Goal: Task Accomplishment & Management: Use online tool/utility

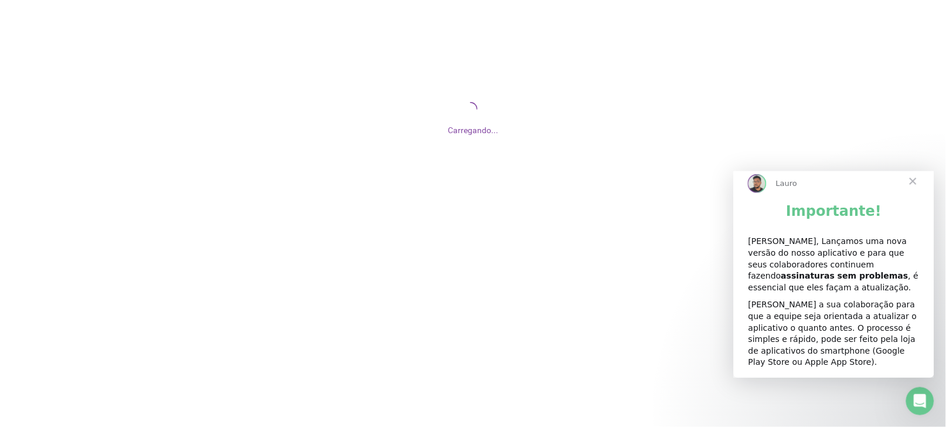
click at [910, 194] on span "Fechar" at bounding box center [913, 181] width 42 height 42
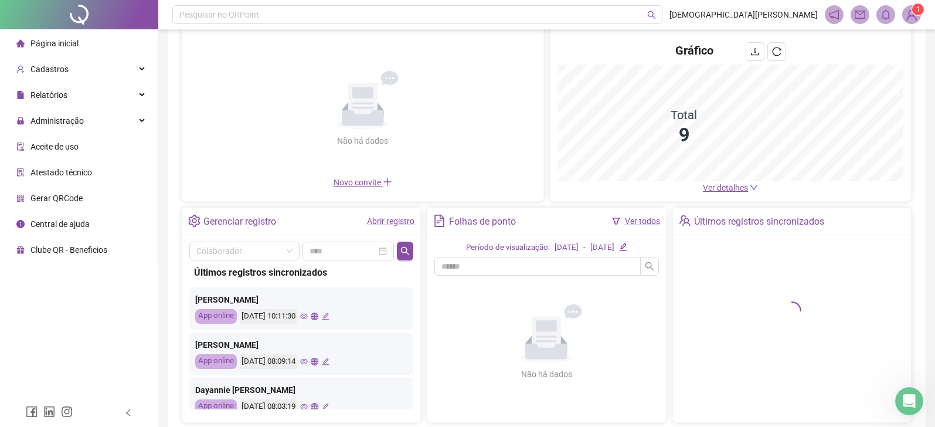
scroll to position [140, 0]
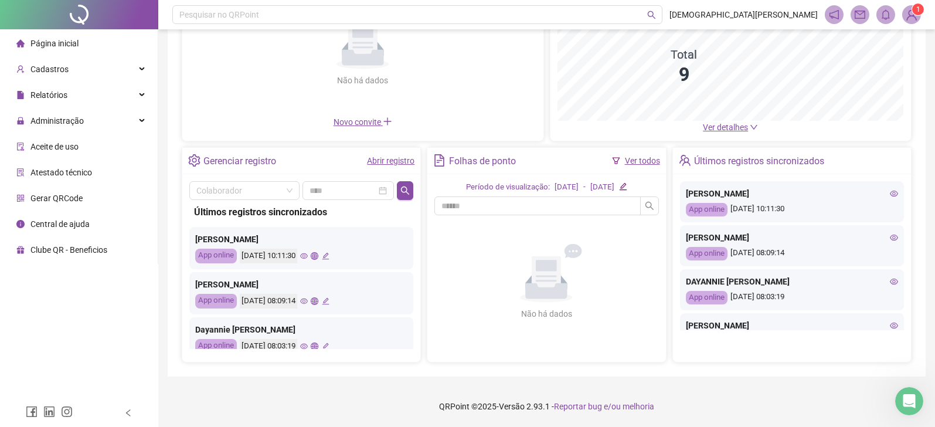
click at [308, 301] on icon "eye" at bounding box center [304, 301] width 8 height 6
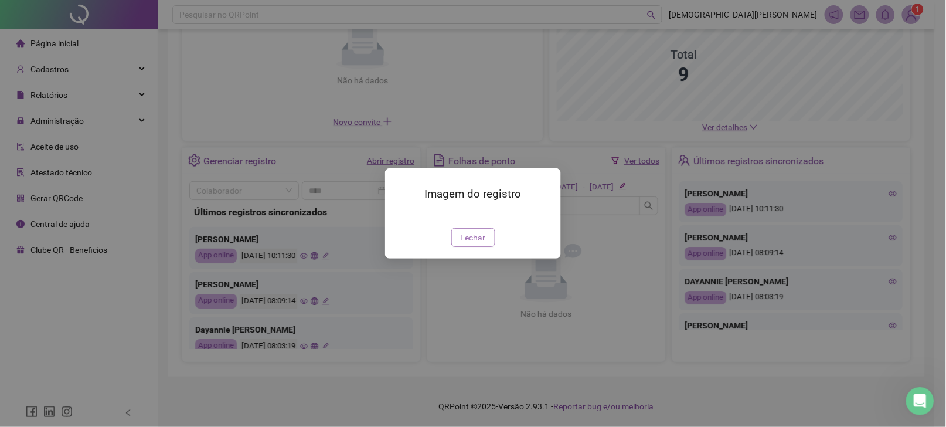
click at [470, 244] on span "Fechar" at bounding box center [473, 237] width 25 height 13
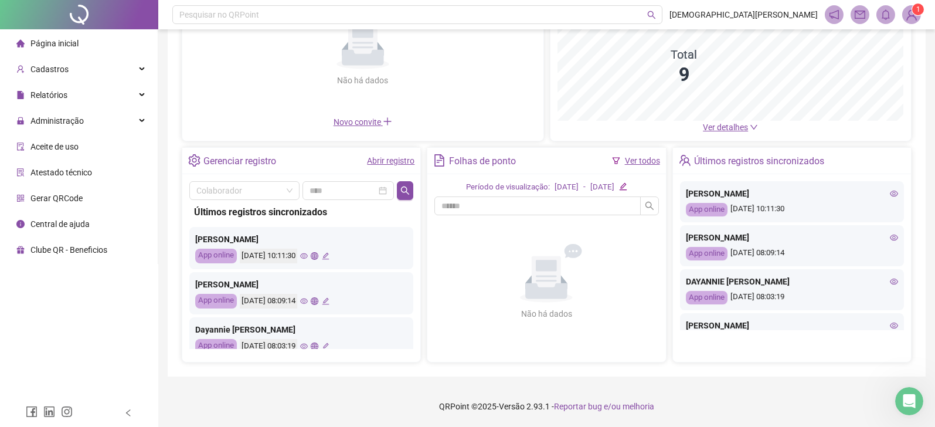
click at [382, 160] on link "Abrir registro" at bounding box center [391, 160] width 48 height 9
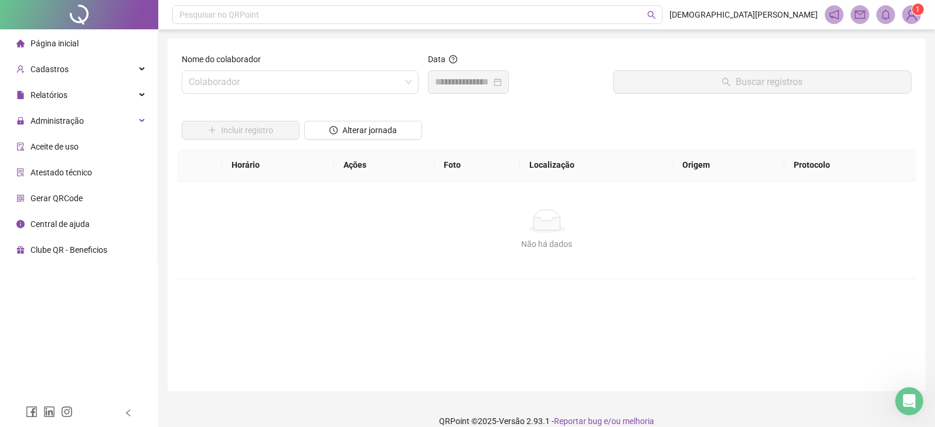
click at [503, 91] on div at bounding box center [468, 81] width 81 height 23
click at [263, 87] on input "search" at bounding box center [295, 82] width 212 height 22
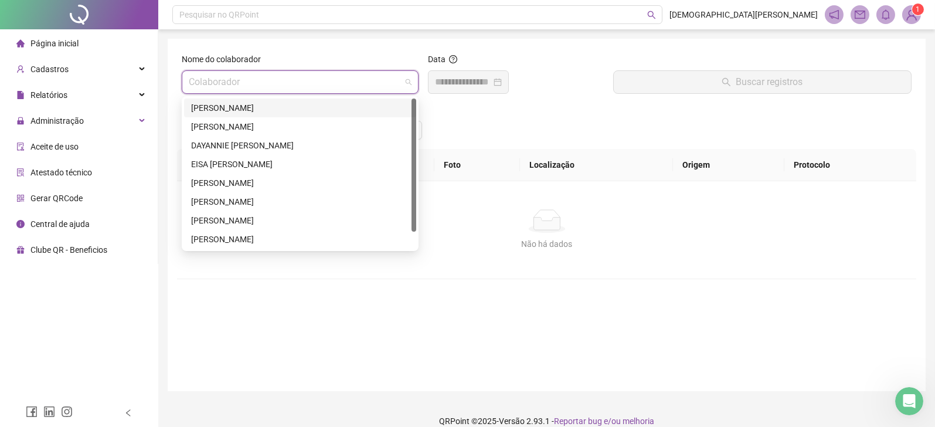
click at [579, 50] on div "Nome do colaborador Colaborador Data Buscar registros Incluir registro Alterar …" at bounding box center [547, 215] width 758 height 352
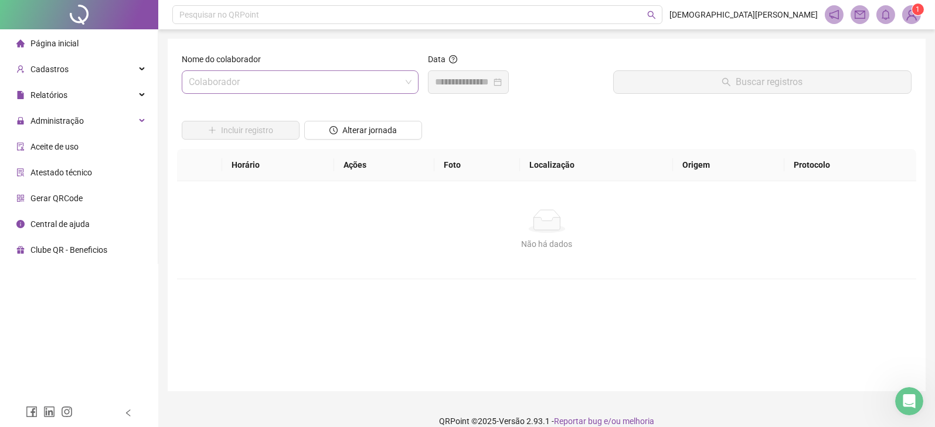
click at [277, 83] on input "search" at bounding box center [295, 82] width 212 height 22
click at [360, 39] on div "Nome do colaborador Colaborador Data Buscar registros Incluir registro Alterar …" at bounding box center [547, 215] width 758 height 352
click at [76, 86] on div "Relatórios" at bounding box center [78, 94] width 153 height 23
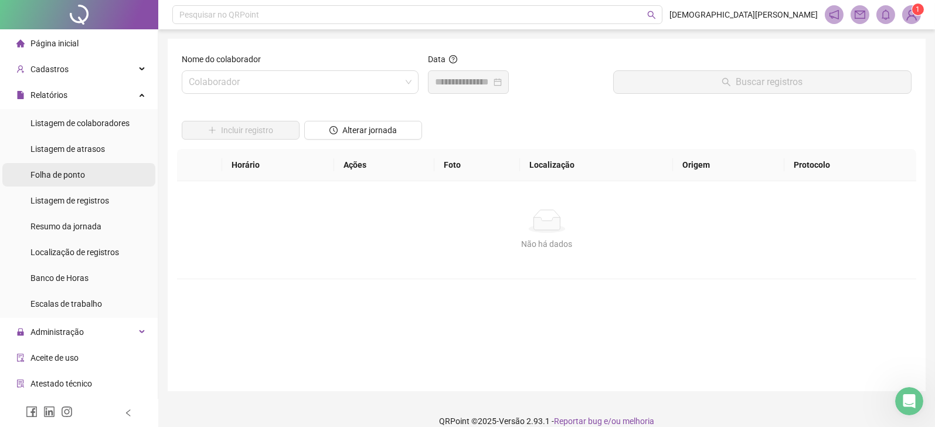
click at [76, 175] on span "Folha de ponto" at bounding box center [57, 174] width 55 height 9
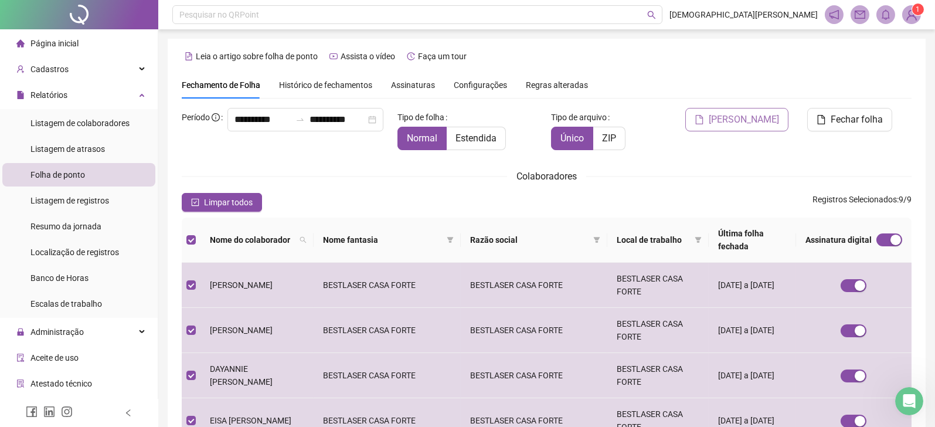
click at [770, 123] on span "[PERSON_NAME]" at bounding box center [744, 120] width 70 height 14
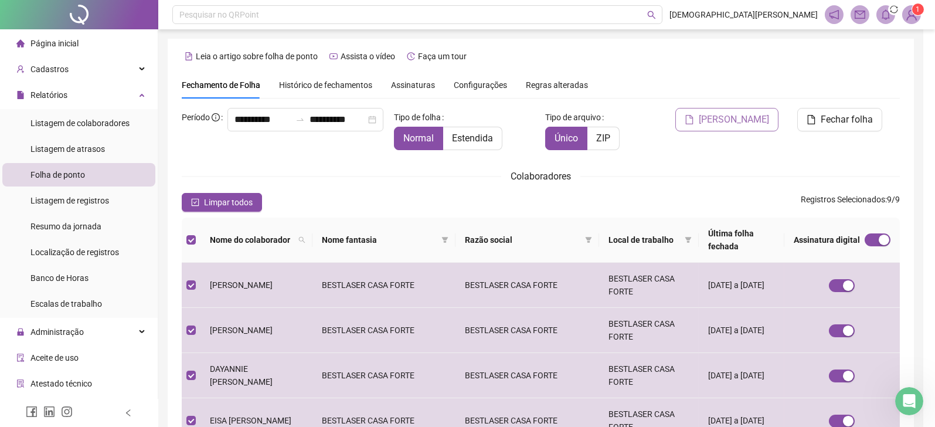
scroll to position [26, 0]
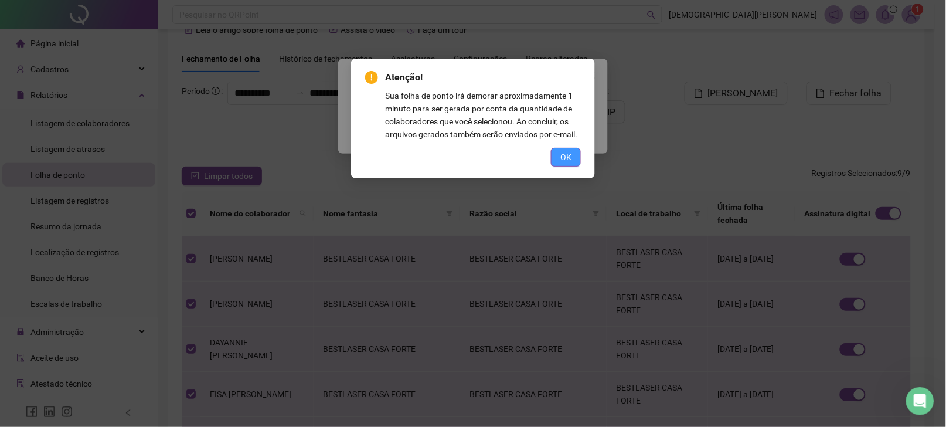
click at [563, 158] on span "OK" at bounding box center [566, 157] width 11 height 13
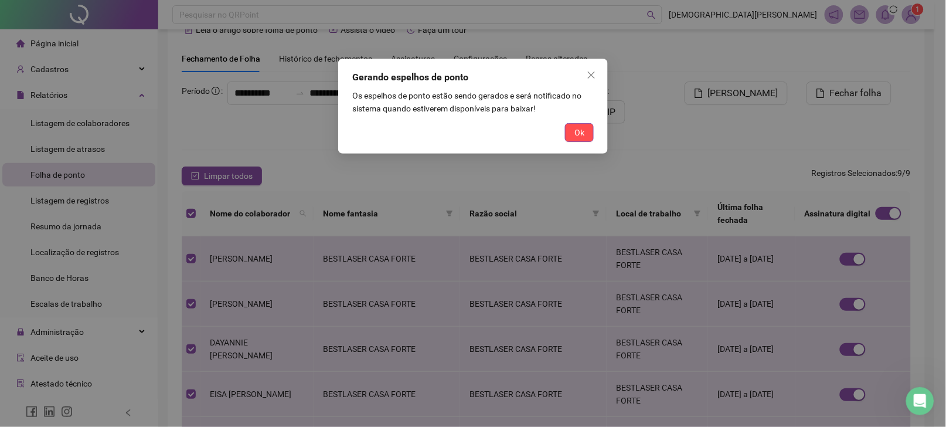
drag, startPoint x: 579, startPoint y: 137, endPoint x: 580, endPoint y: 151, distance: 14.7
click at [578, 137] on span "Ok" at bounding box center [580, 132] width 10 height 13
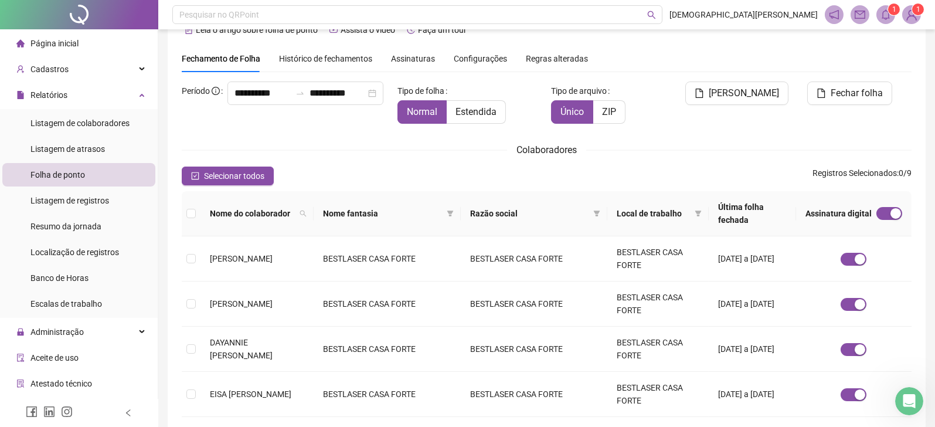
click at [885, 12] on icon "bell" at bounding box center [886, 14] width 11 height 11
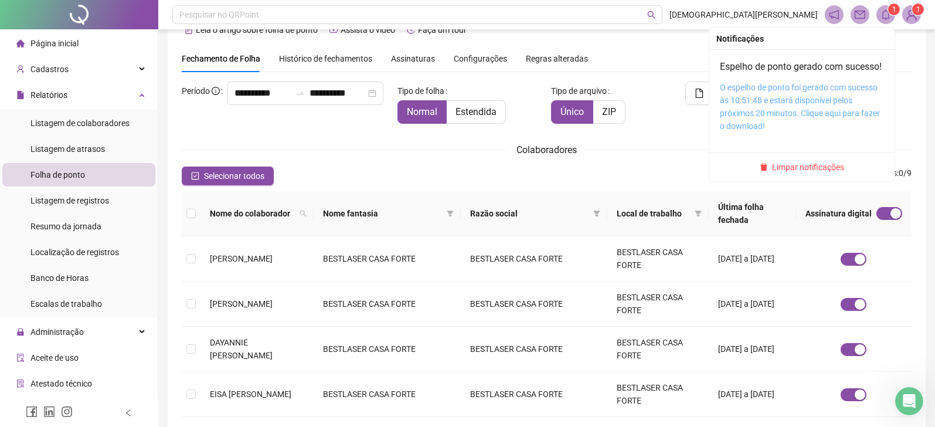
click at [795, 111] on link "O espelho de ponto foi gerado com sucesso às 10:51:48 e estará disponível pelos…" at bounding box center [800, 107] width 160 height 48
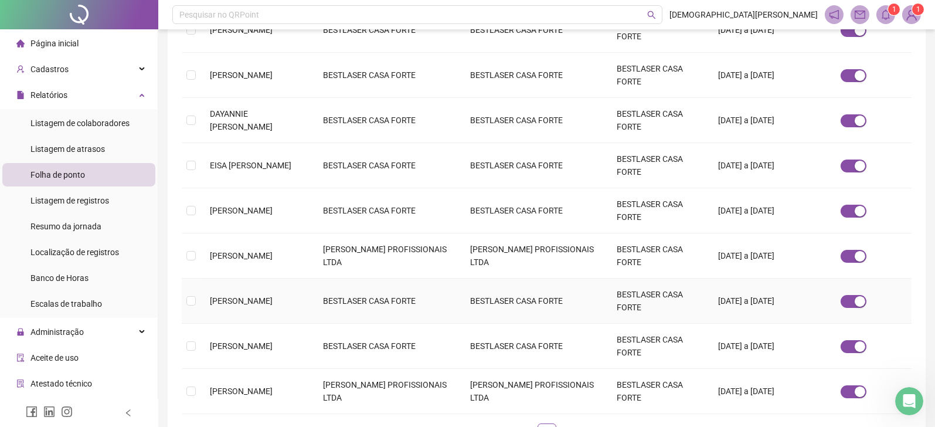
scroll to position [340, 0]
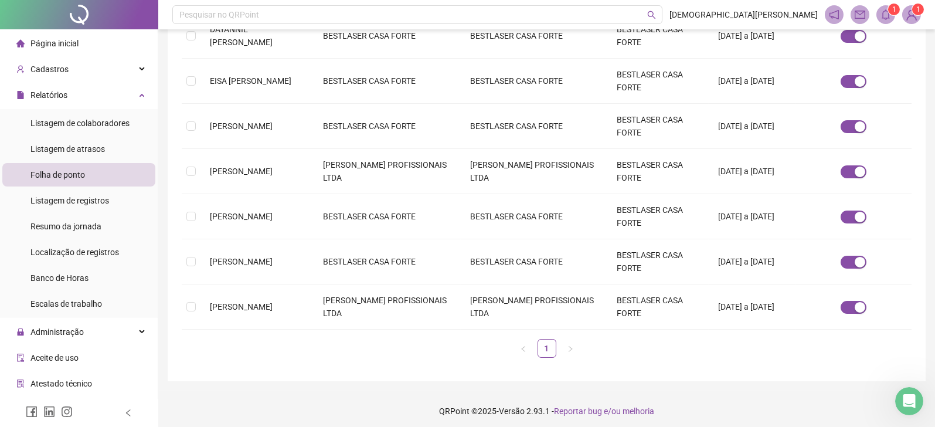
click at [883, 12] on icon "bell" at bounding box center [886, 14] width 8 height 11
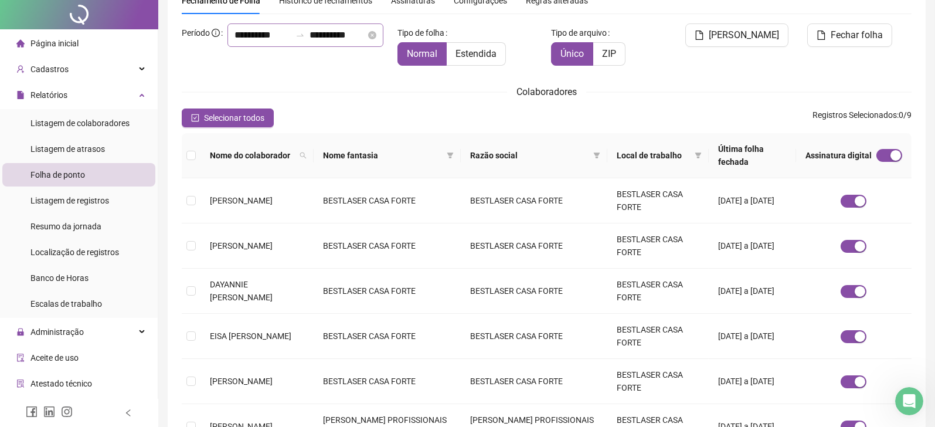
scroll to position [0, 0]
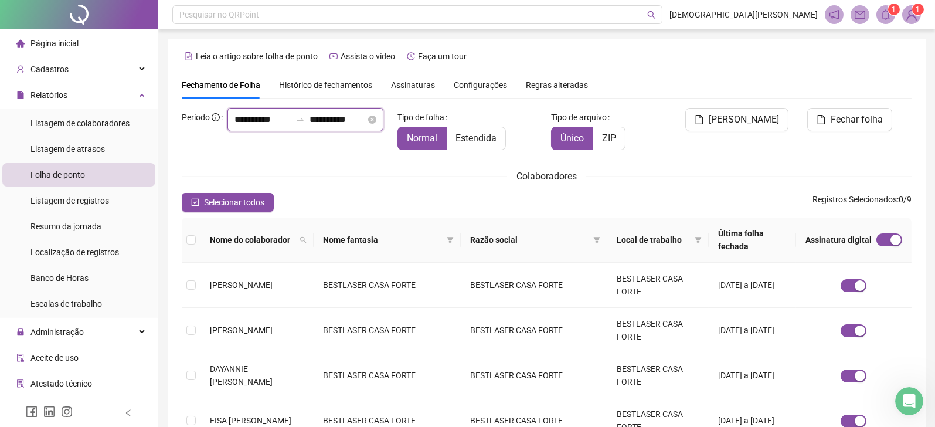
click at [239, 127] on input "**********" at bounding box center [263, 120] width 56 height 14
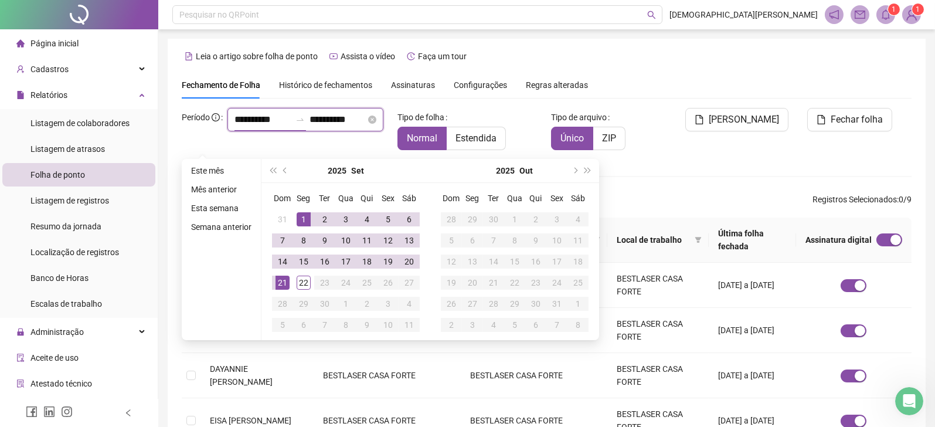
click at [235, 127] on input "**********" at bounding box center [263, 120] width 56 height 14
click at [283, 171] on span "prev-year" at bounding box center [286, 171] width 6 height 6
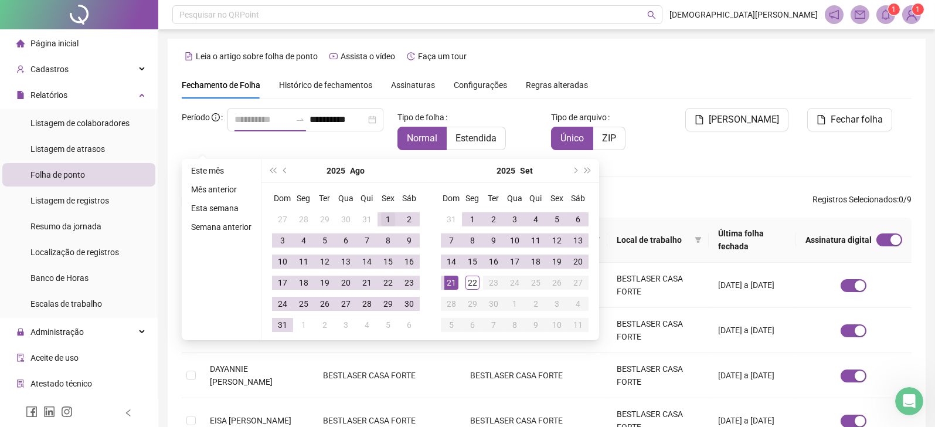
type input "**********"
click at [385, 219] on div "1" at bounding box center [388, 219] width 14 height 14
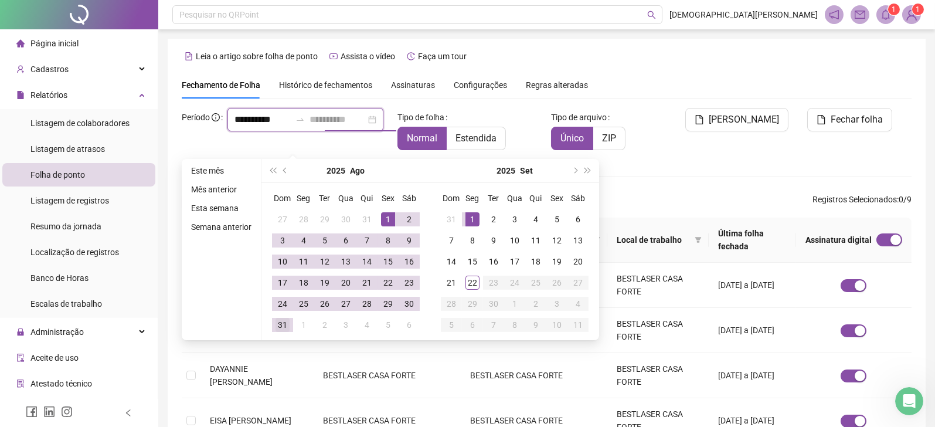
type input "**********"
click at [279, 325] on div "31" at bounding box center [283, 325] width 14 height 14
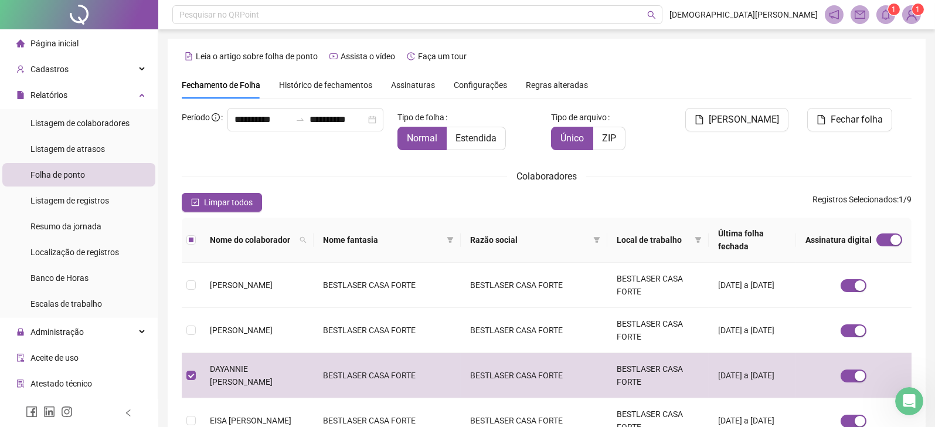
click at [758, 124] on span "[PERSON_NAME]" at bounding box center [744, 120] width 70 height 14
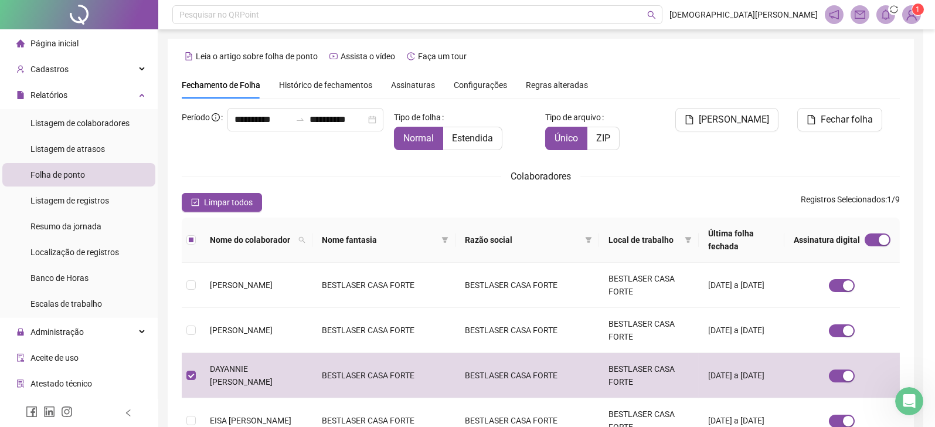
scroll to position [26, 0]
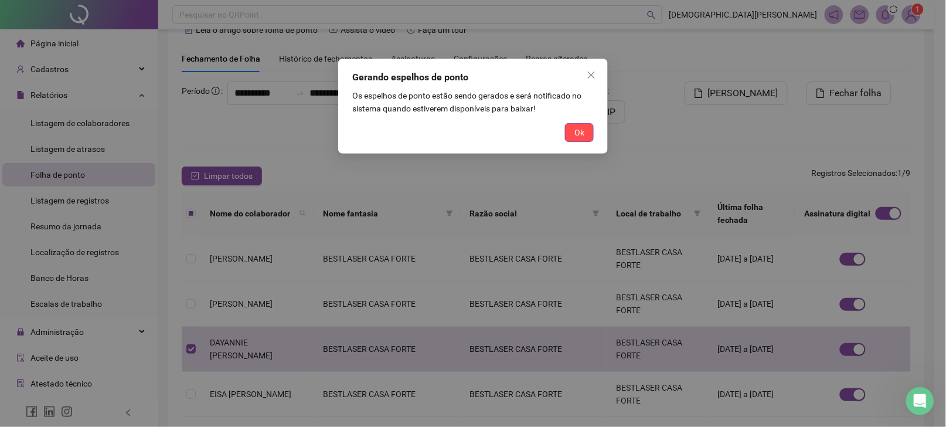
click at [579, 134] on span "Ok" at bounding box center [580, 132] width 10 height 13
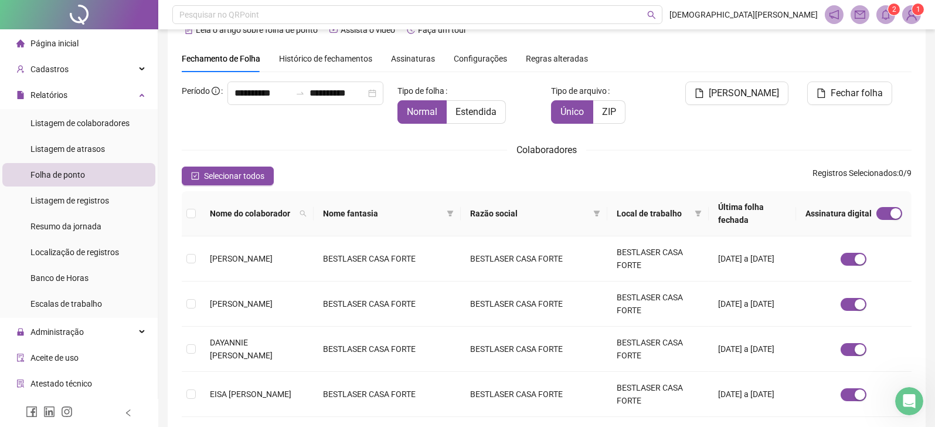
click at [884, 12] on icon "bell" at bounding box center [886, 14] width 8 height 11
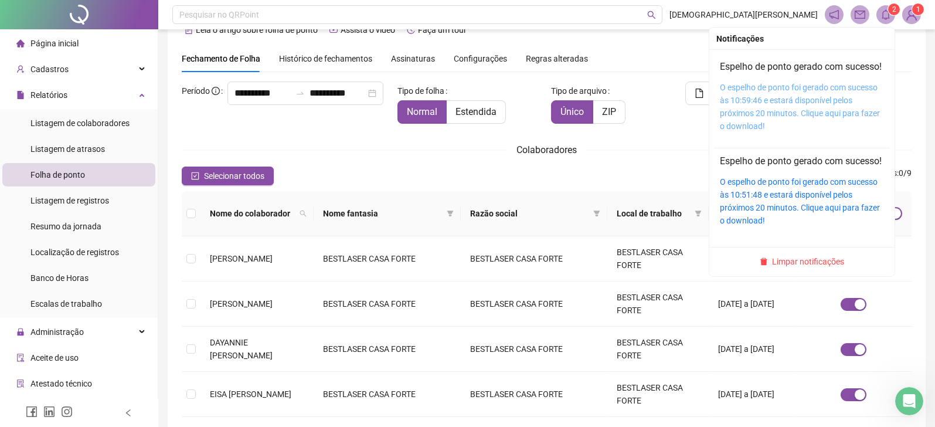
click at [755, 111] on link "O espelho de ponto foi gerado com sucesso às 10:59:46 e estará disponível pelos…" at bounding box center [800, 107] width 160 height 48
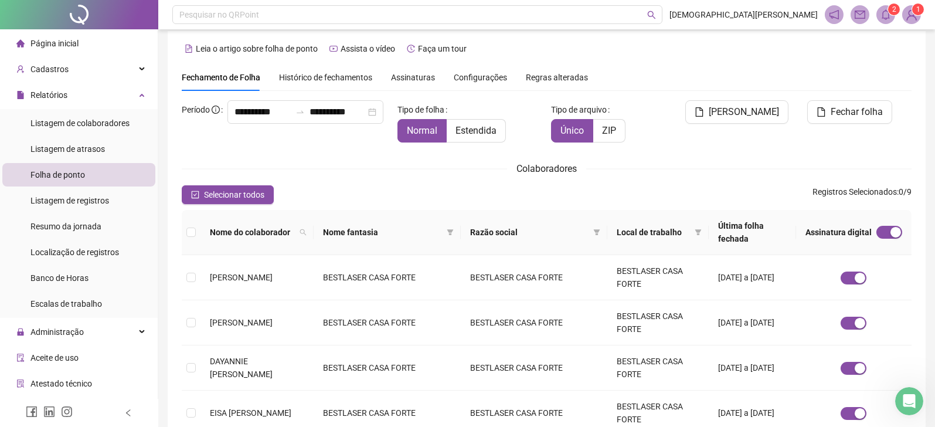
scroll to position [0, 0]
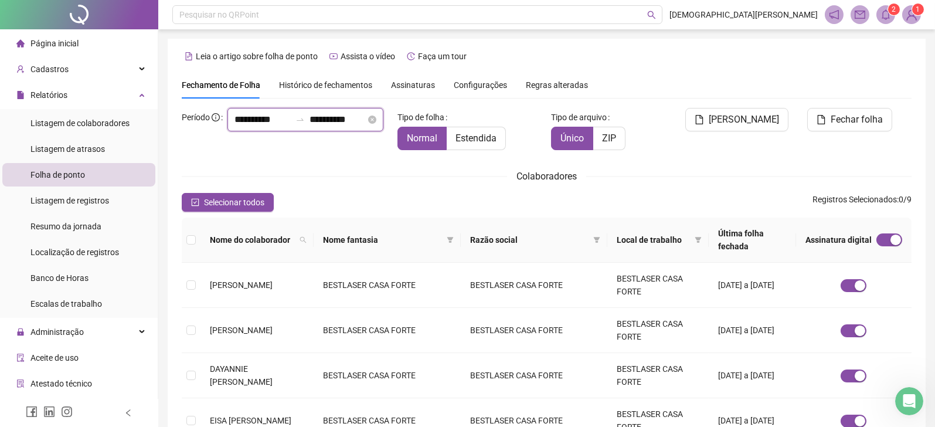
click at [249, 127] on input "**********" at bounding box center [263, 120] width 56 height 14
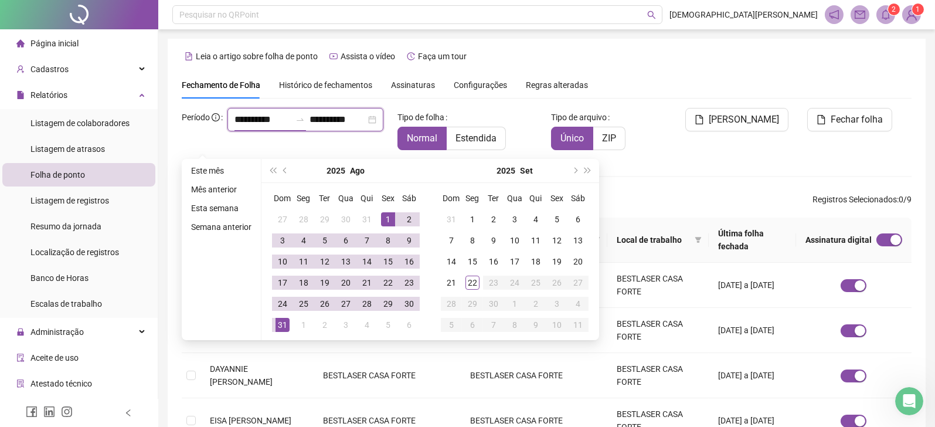
type input "**********"
click at [706, 161] on div "**********" at bounding box center [547, 407] width 730 height 599
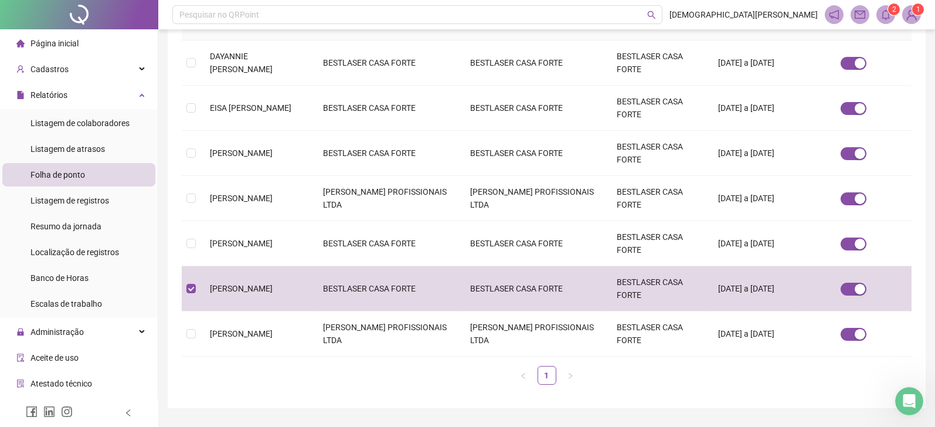
scroll to position [26, 0]
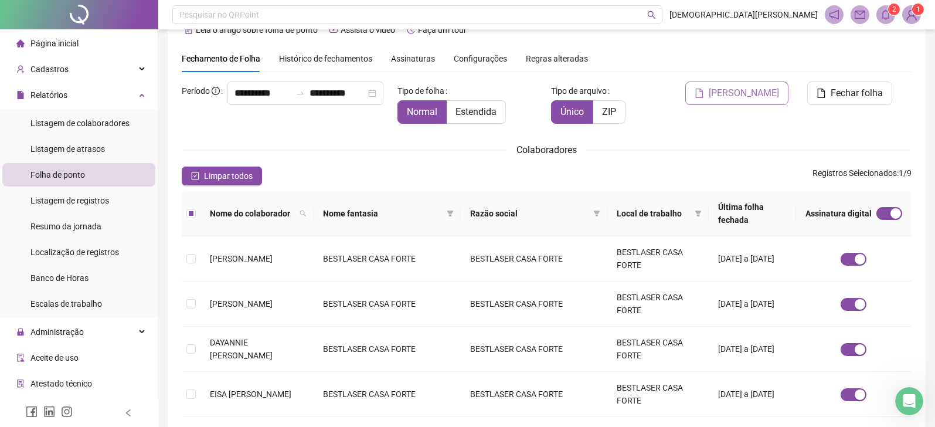
click at [736, 98] on span "[PERSON_NAME]" at bounding box center [744, 93] width 70 height 14
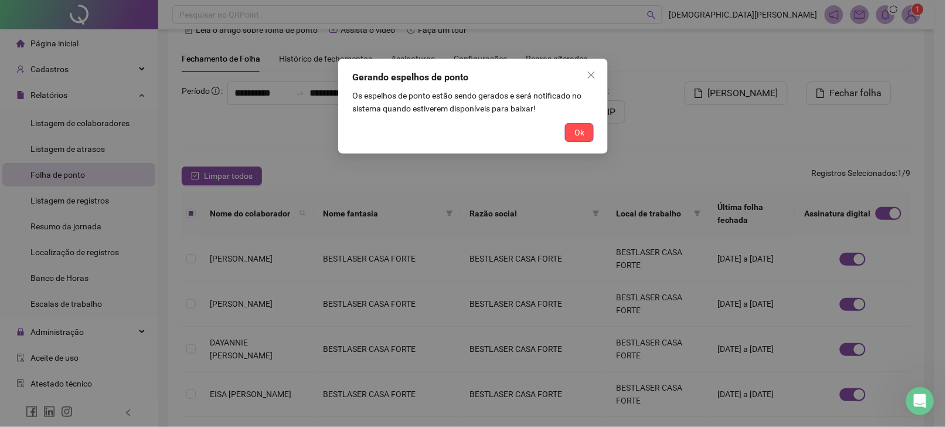
click at [562, 128] on div "Ok" at bounding box center [473, 132] width 242 height 19
click at [583, 133] on span "Ok" at bounding box center [580, 132] width 10 height 13
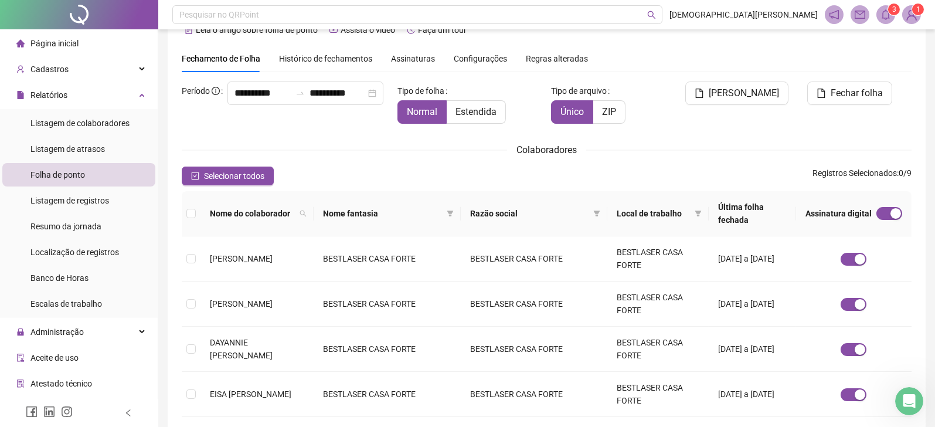
click at [885, 15] on icon "bell" at bounding box center [886, 14] width 11 height 11
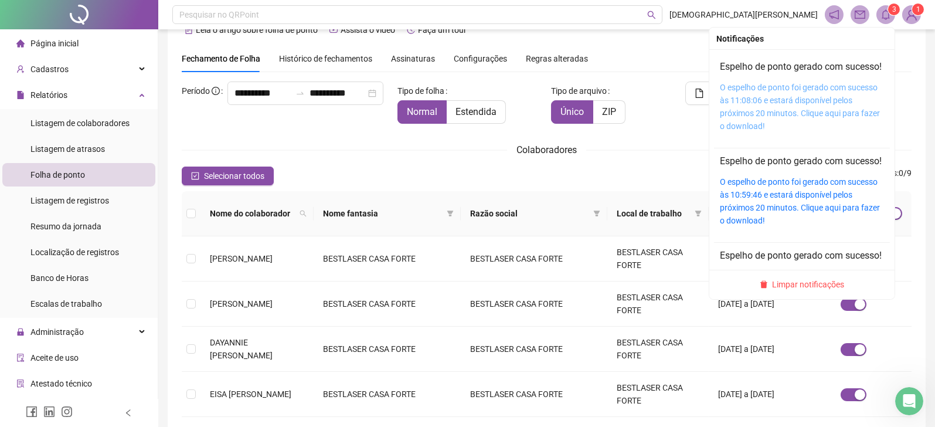
click at [788, 109] on link "O espelho de ponto foi gerado com sucesso às 11:08:06 e estará disponível pelos…" at bounding box center [800, 107] width 160 height 48
